Goal: Information Seeking & Learning: Find specific fact

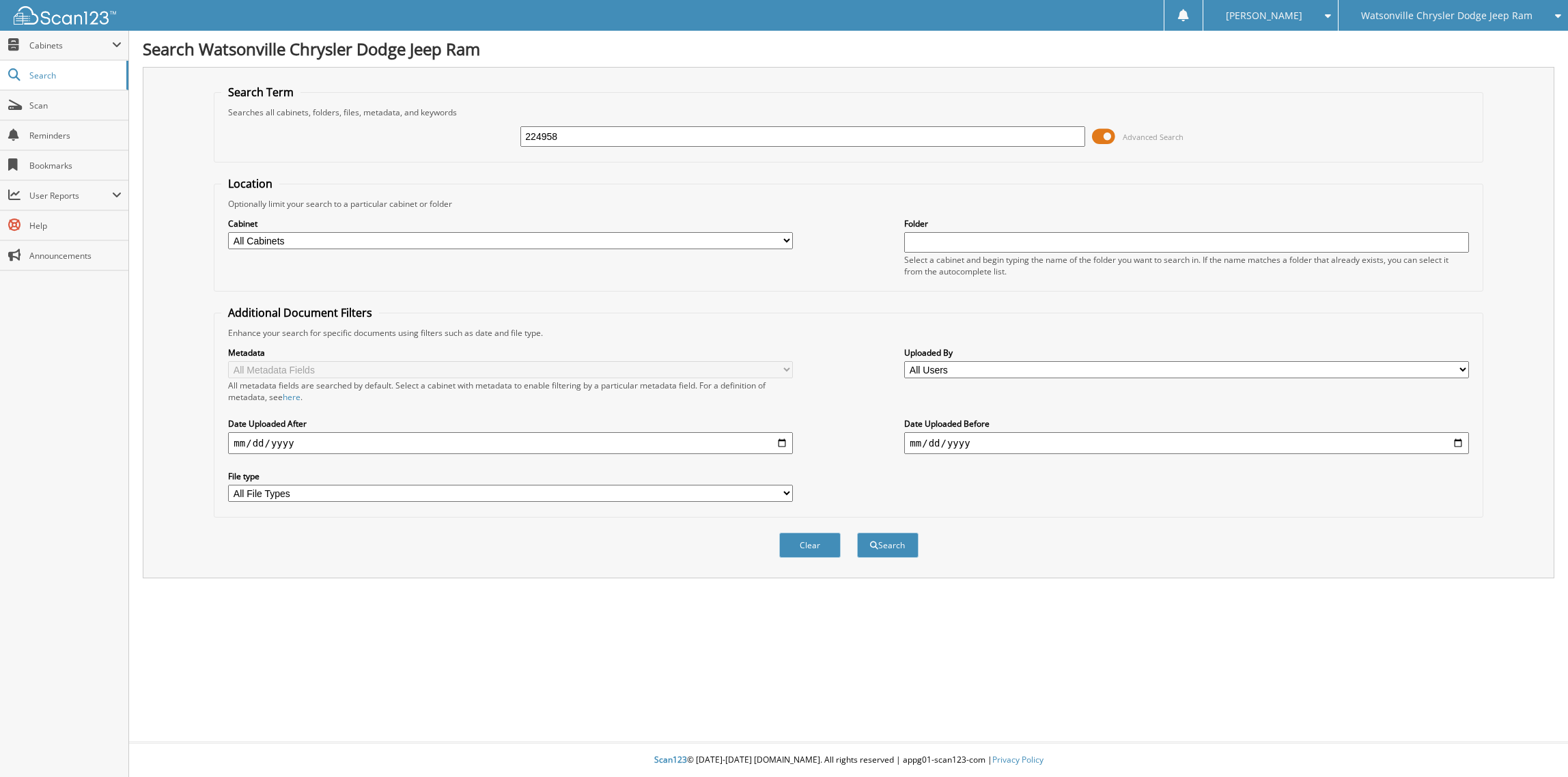
type input "224958"
click at [857, 533] on button "Search" at bounding box center [888, 545] width 61 height 25
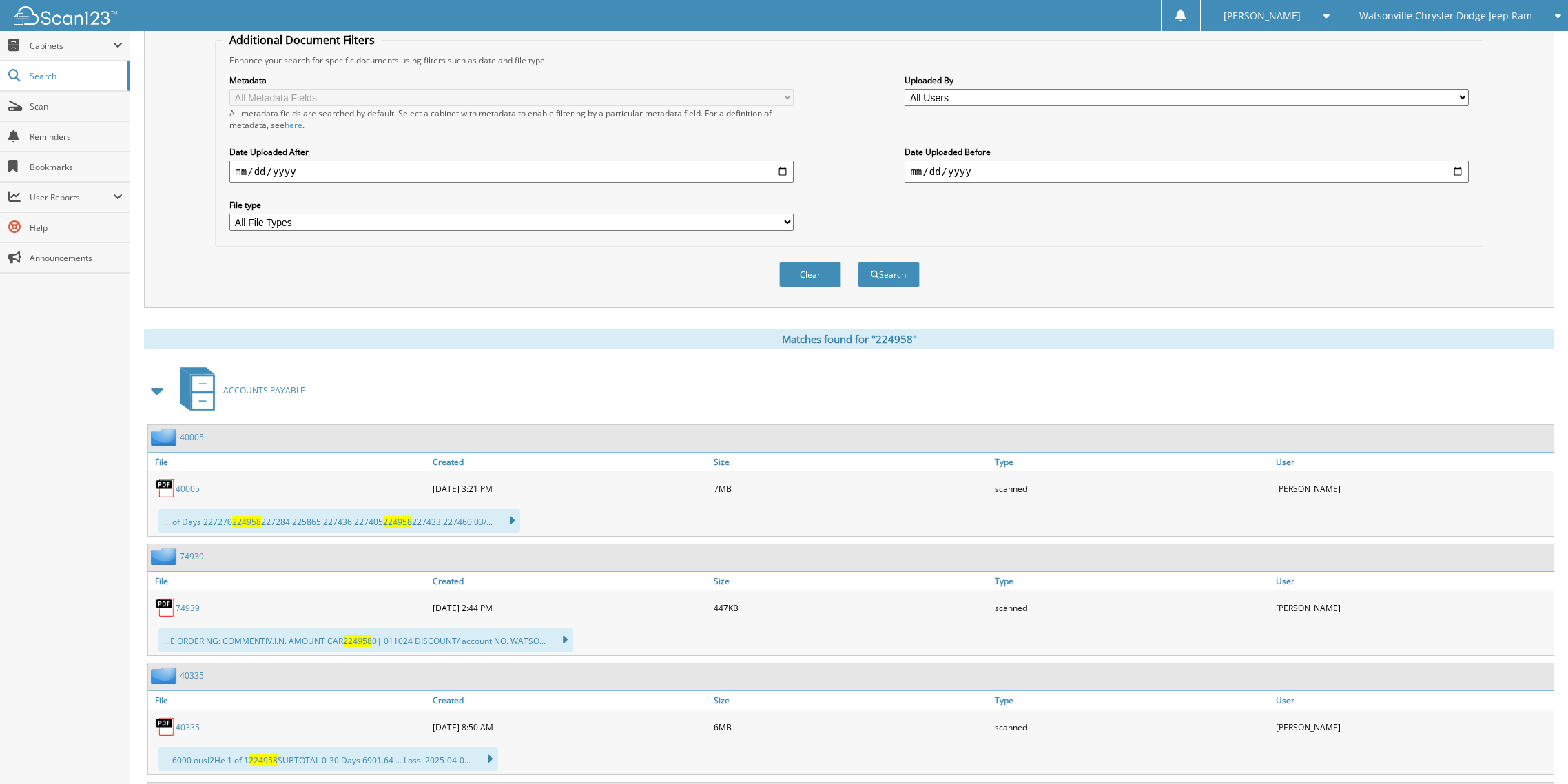
scroll to position [367, 0]
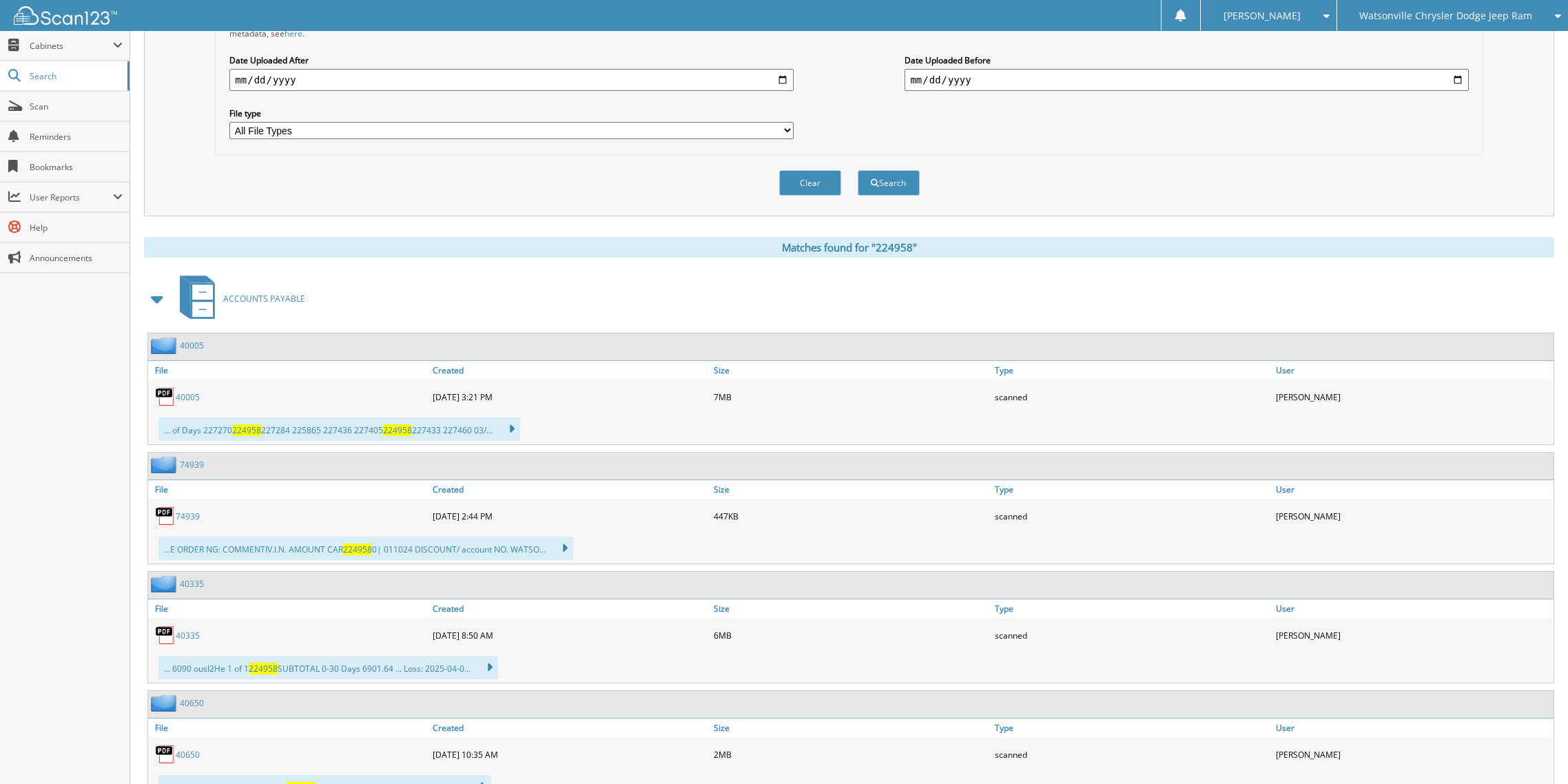
click at [154, 296] on span at bounding box center [158, 298] width 20 height 25
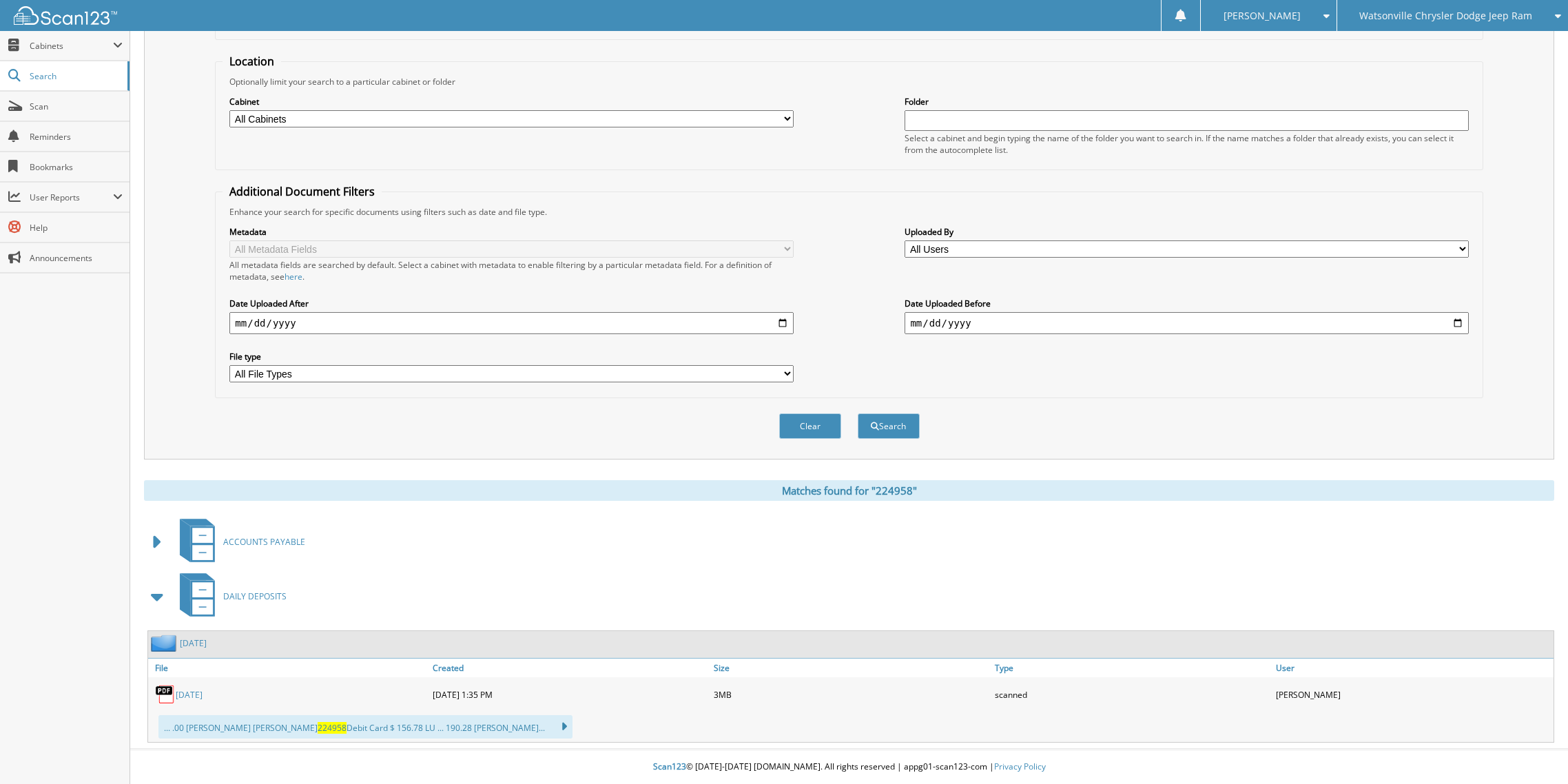
click at [547, 728] on icon at bounding box center [557, 727] width 20 height 20
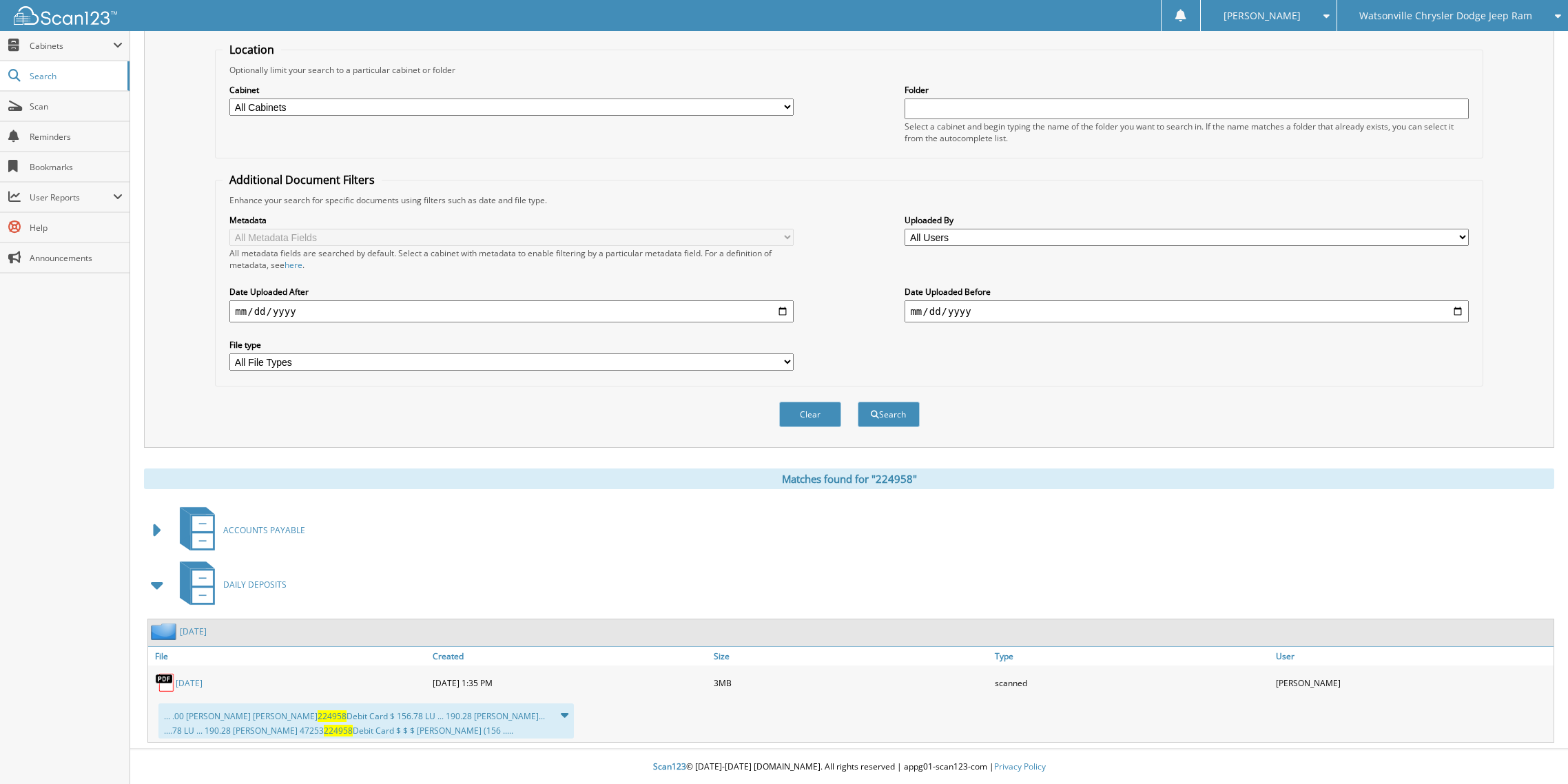
click at [189, 682] on link "8/6/2025" at bounding box center [189, 683] width 27 height 12
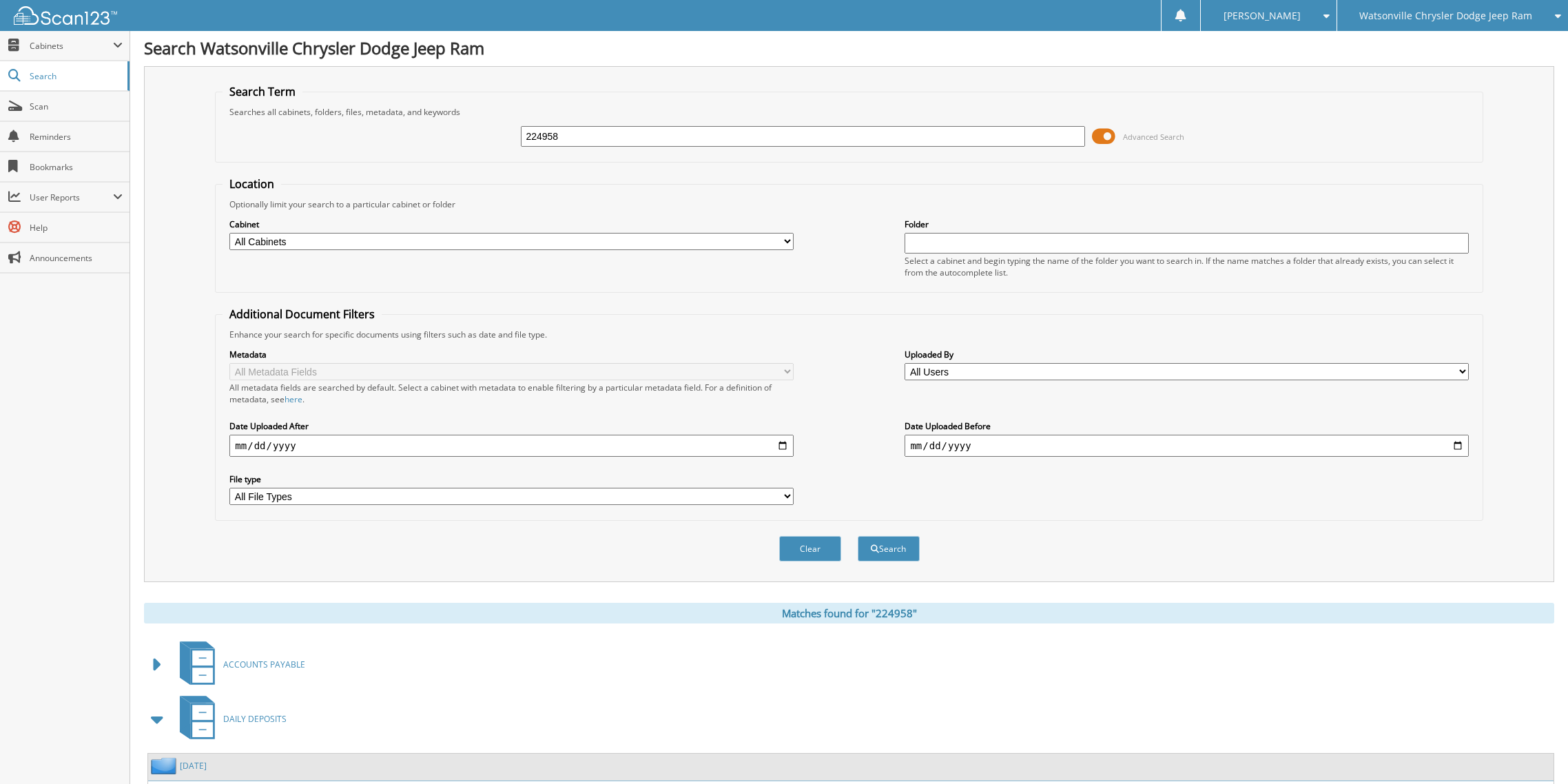
scroll to position [0, 0]
click at [1352, 11] on div "Watsonville Chrysler Dodge Jeep Ram" at bounding box center [1453, 15] width 218 height 31
click at [1415, 45] on link "Chevrolet of [GEOGRAPHIC_DATA]" at bounding box center [1453, 43] width 232 height 24
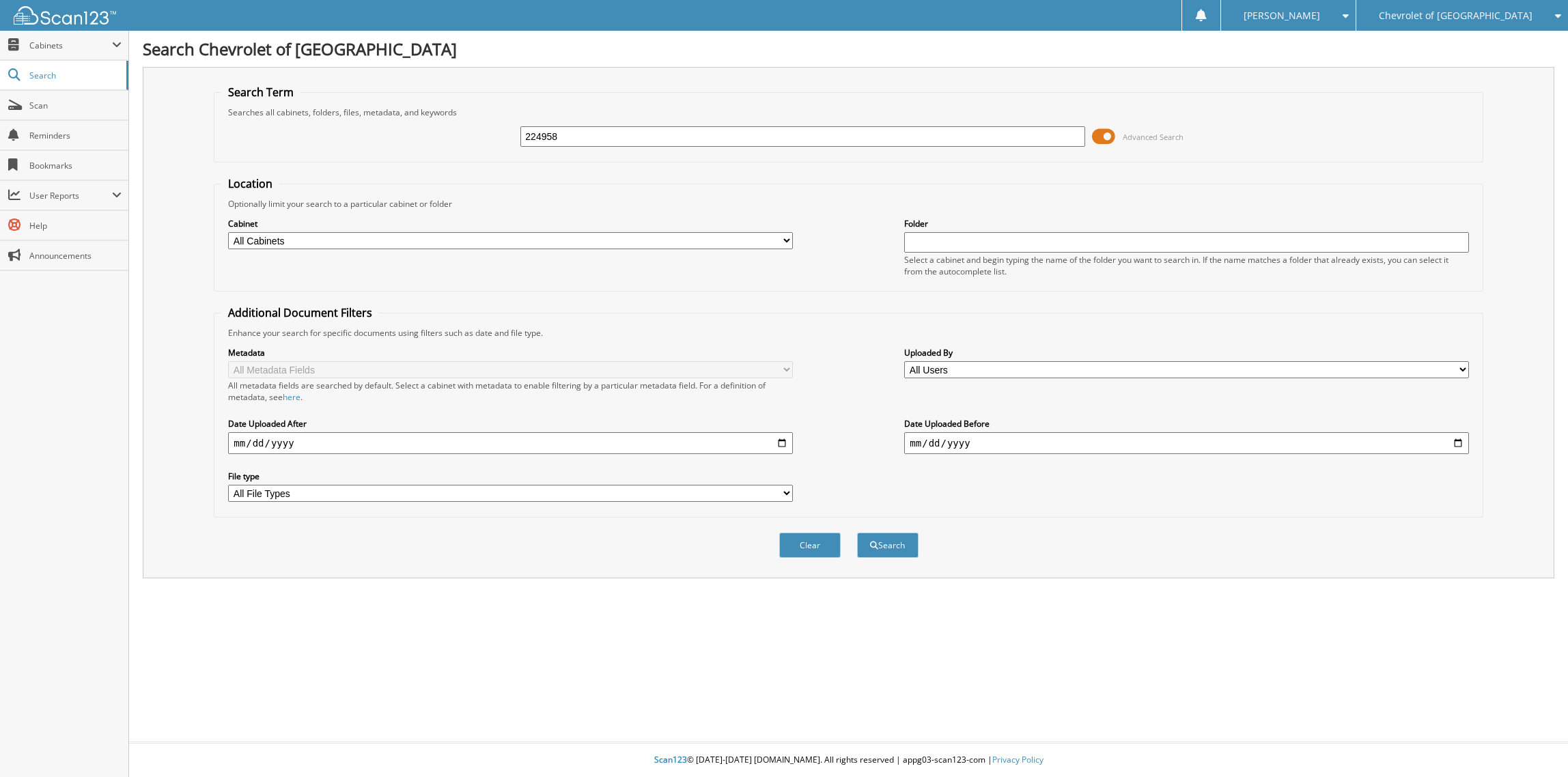
type input "224958"
click at [857, 533] on button "Search" at bounding box center [888, 545] width 61 height 25
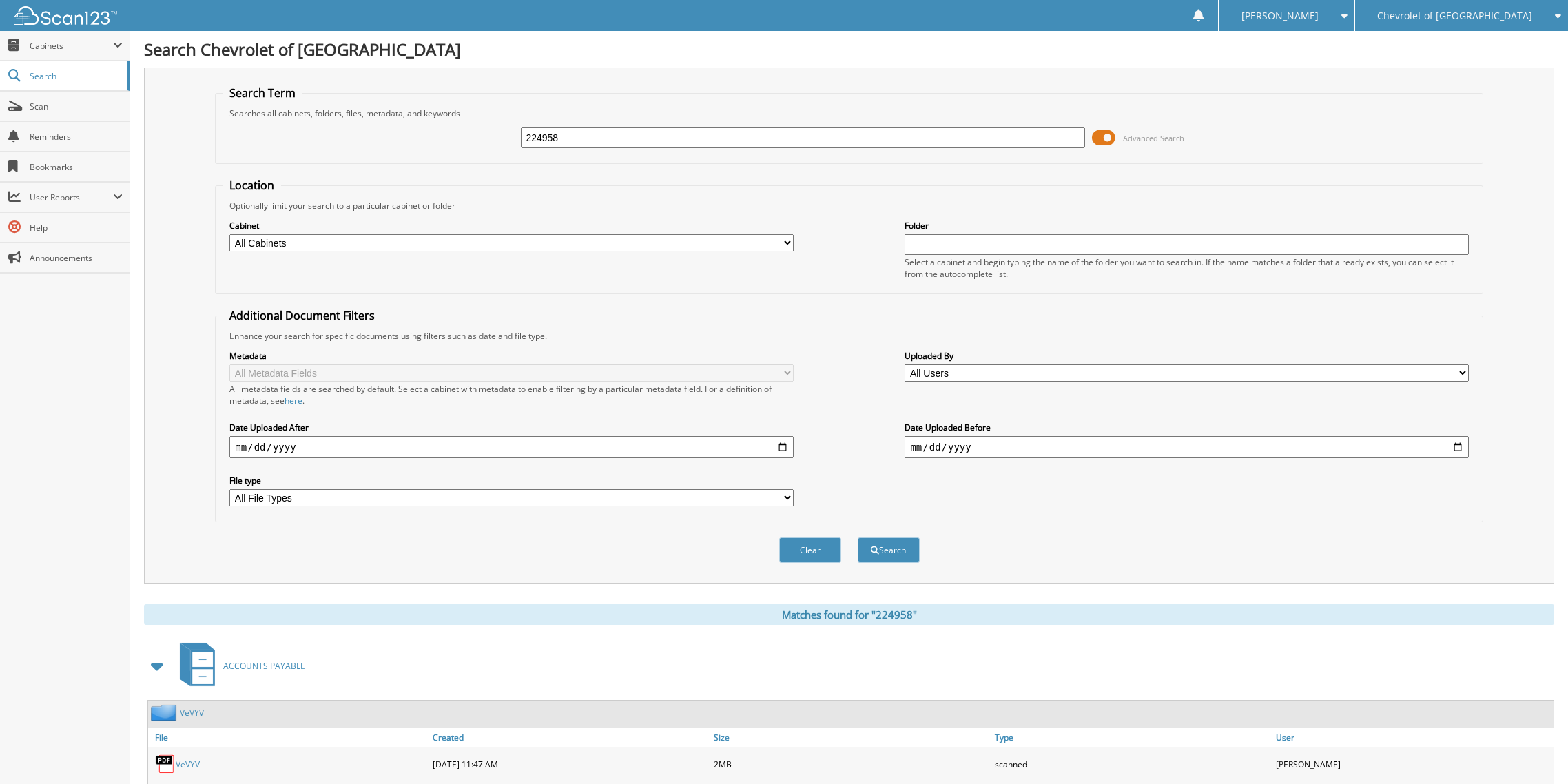
click at [1445, 14] on span "Chevrolet of [GEOGRAPHIC_DATA]" at bounding box center [1454, 16] width 155 height 8
click at [1480, 70] on link "Watsonville Ford" at bounding box center [1462, 67] width 213 height 24
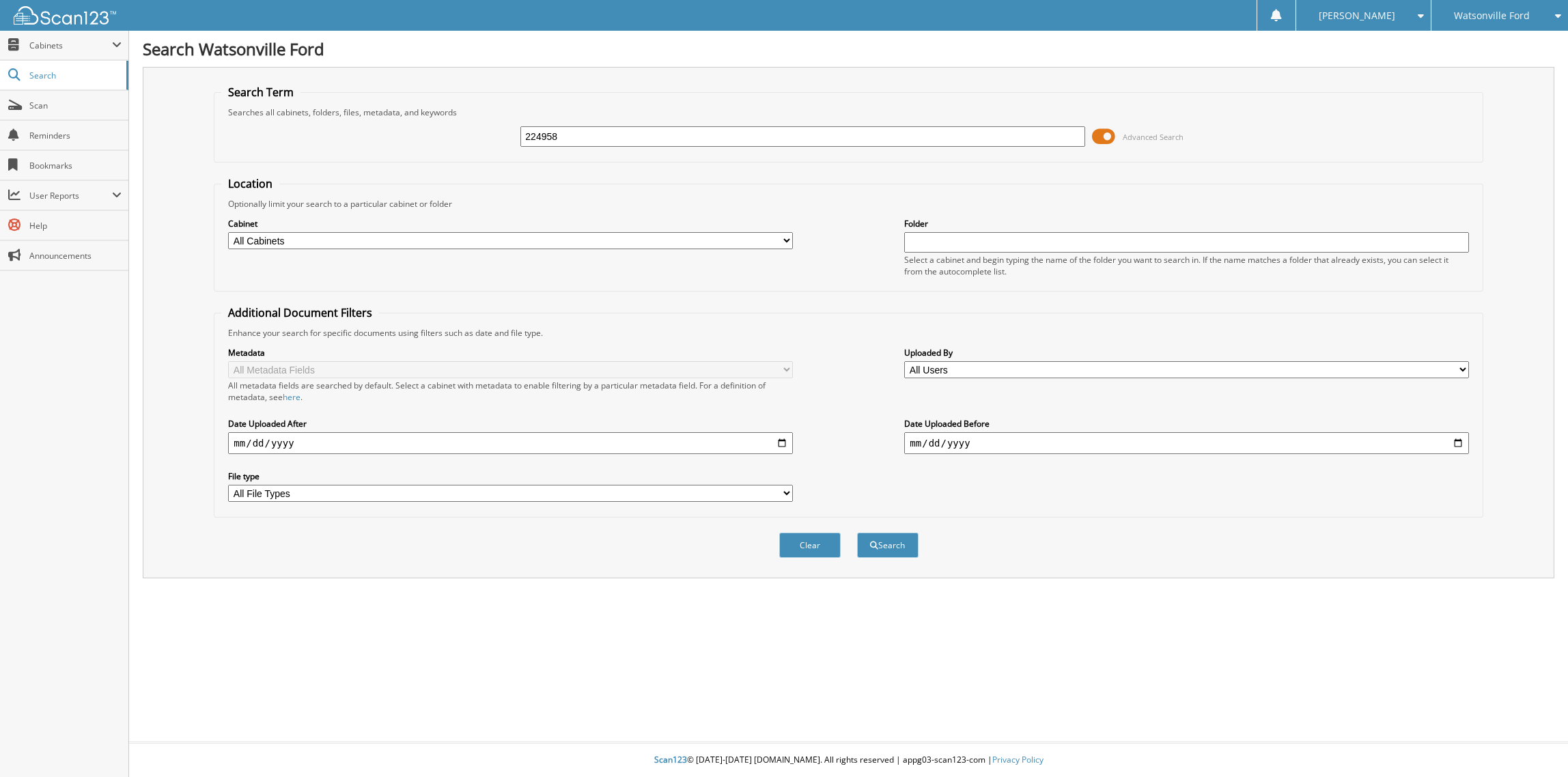
type input "224958"
click at [857, 533] on button "Search" at bounding box center [888, 545] width 61 height 25
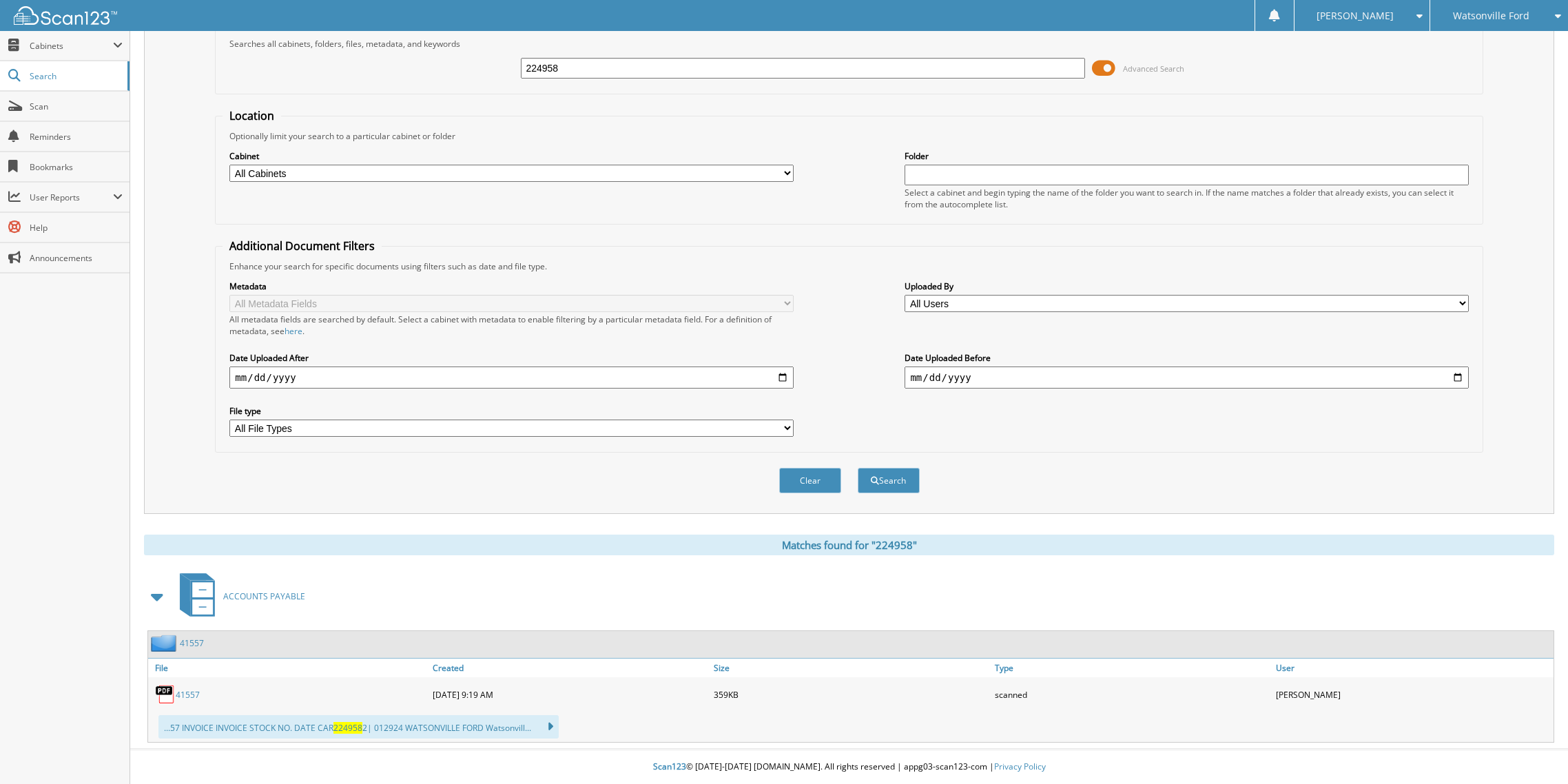
scroll to position [71, 0]
